Goal: Information Seeking & Learning: Find specific fact

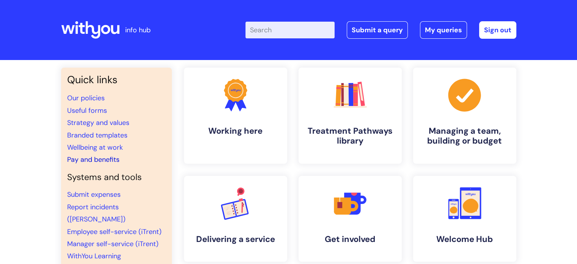
click at [106, 158] on link "Pay and benefits" at bounding box center [93, 159] width 52 height 9
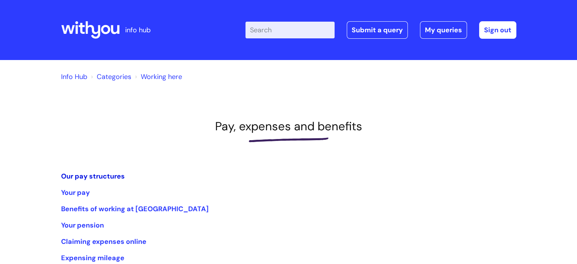
click at [113, 176] on link "Our pay structures" at bounding box center [93, 175] width 64 height 9
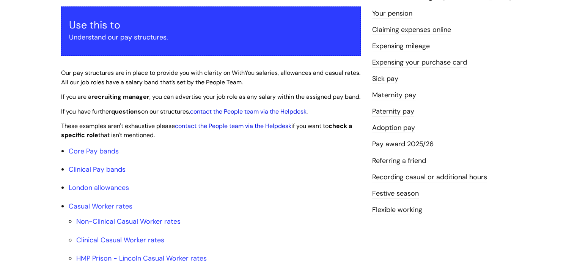
scroll to position [180, 0]
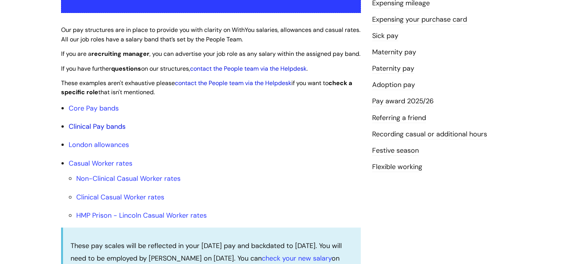
click at [98, 131] on link "Clinical Pay bands" at bounding box center [97, 126] width 57 height 9
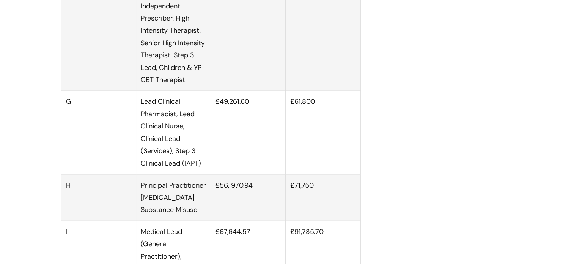
scroll to position [1285, 0]
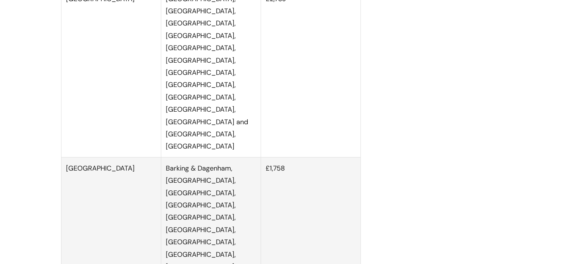
scroll to position [1649, 0]
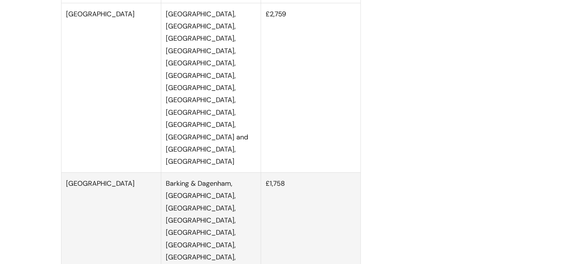
click at [407, 103] on div "Our pay structures Modified on: Tue, 29 Jul, 2025 at 12:04 PM Use this to Under…" at bounding box center [288, 47] width 466 height 3203
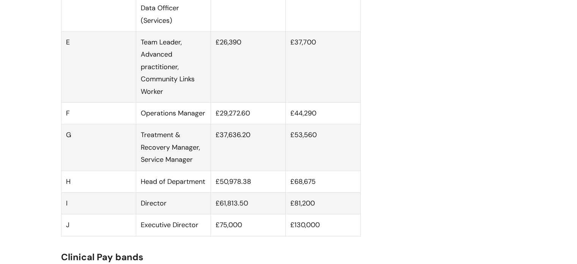
scroll to position [663, 0]
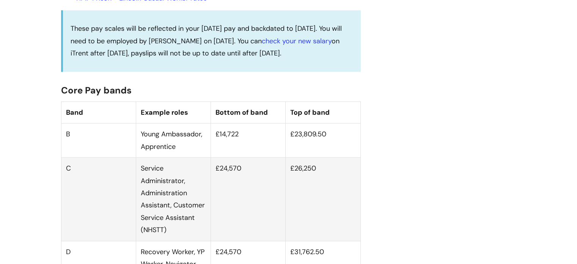
scroll to position [405, 0]
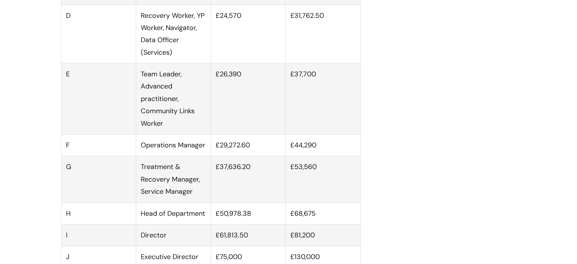
scroll to position [648, 0]
